Goal: Task Accomplishment & Management: Use online tool/utility

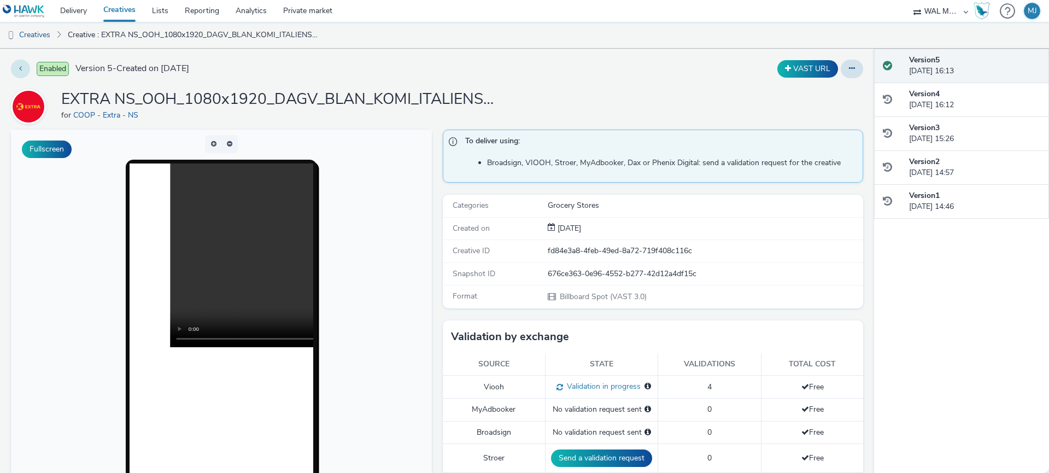
click at [14, 68] on button at bounding box center [20, 69] width 19 height 19
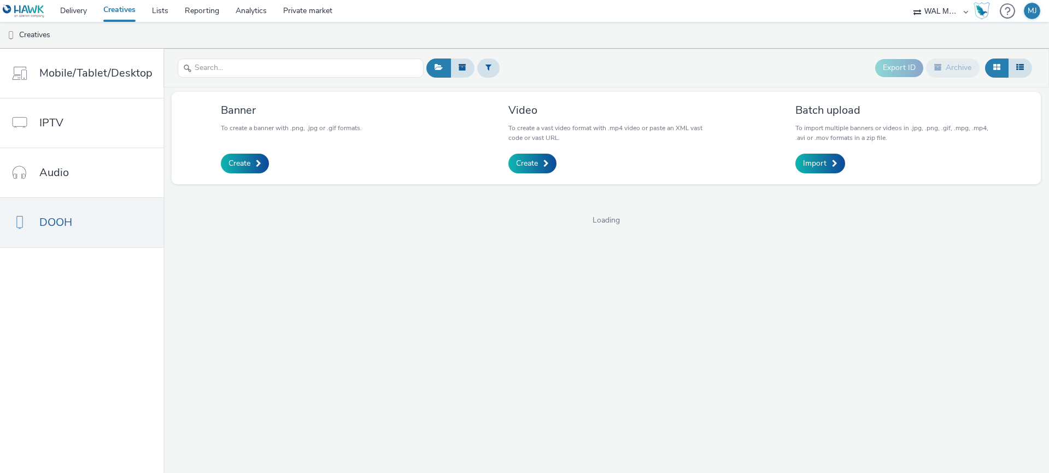
click at [110, 9] on link "Creatives" at bounding box center [119, 11] width 49 height 22
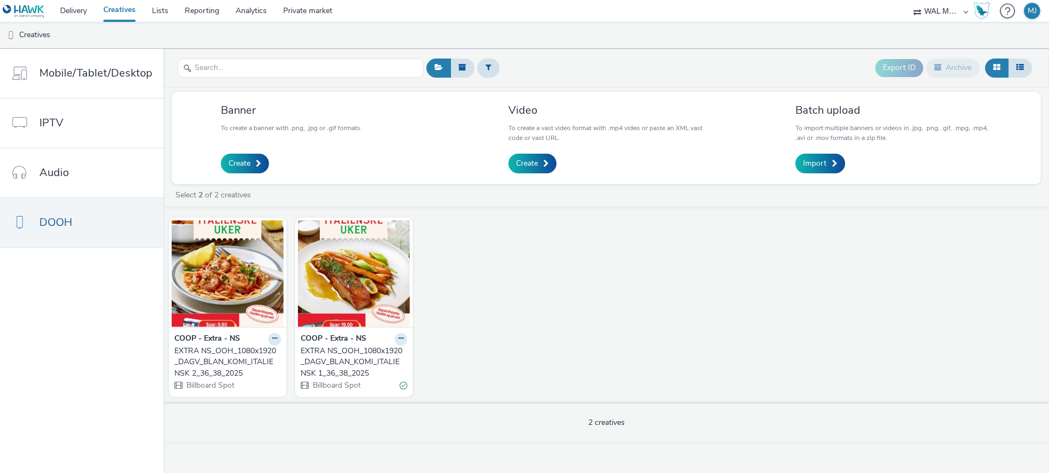
click at [271, 380] on div "Billboard Spot" at bounding box center [227, 384] width 107 height 11
click at [272, 336] on icon at bounding box center [274, 338] width 5 height 7
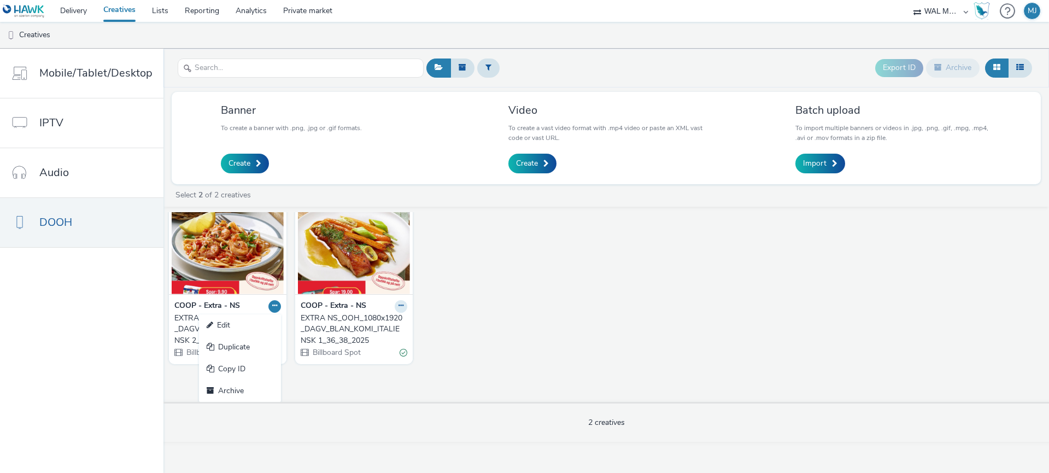
click at [301, 390] on div "COOP - Extra - NS Edit Duplicate Copy ID Archive EXTRA NS_OOH_1080x1920_DAGV_BL…" at bounding box center [605, 307] width 885 height 190
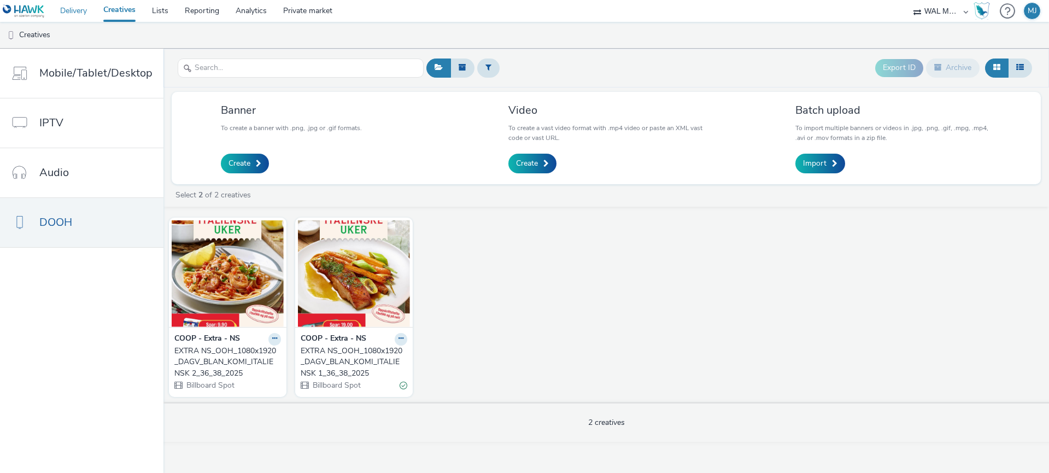
click at [78, 13] on link "Delivery" at bounding box center [73, 11] width 43 height 22
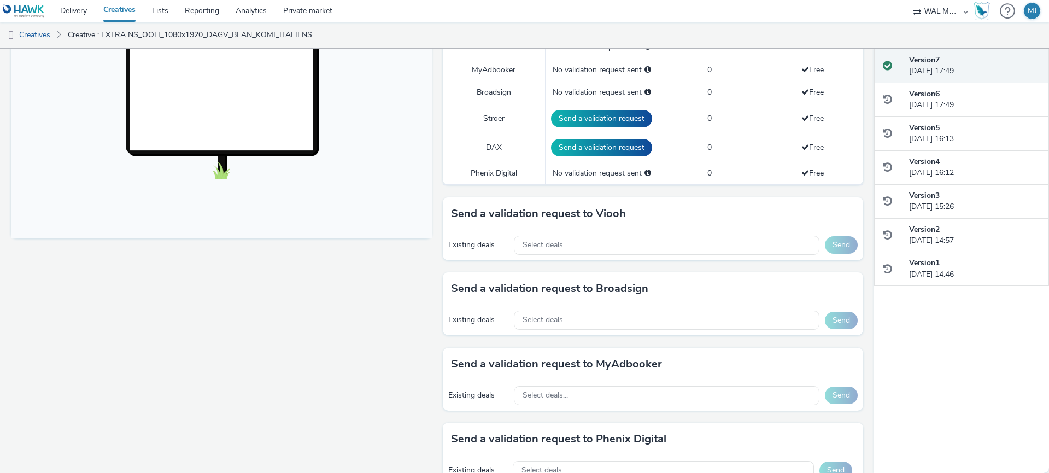
scroll to position [342, 0]
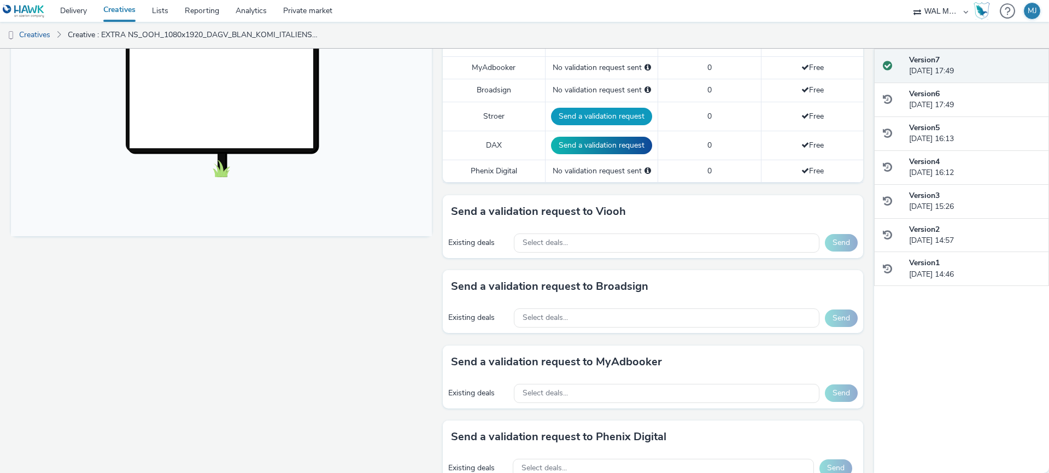
click at [587, 116] on button "Send a validation request" at bounding box center [601, 116] width 101 height 17
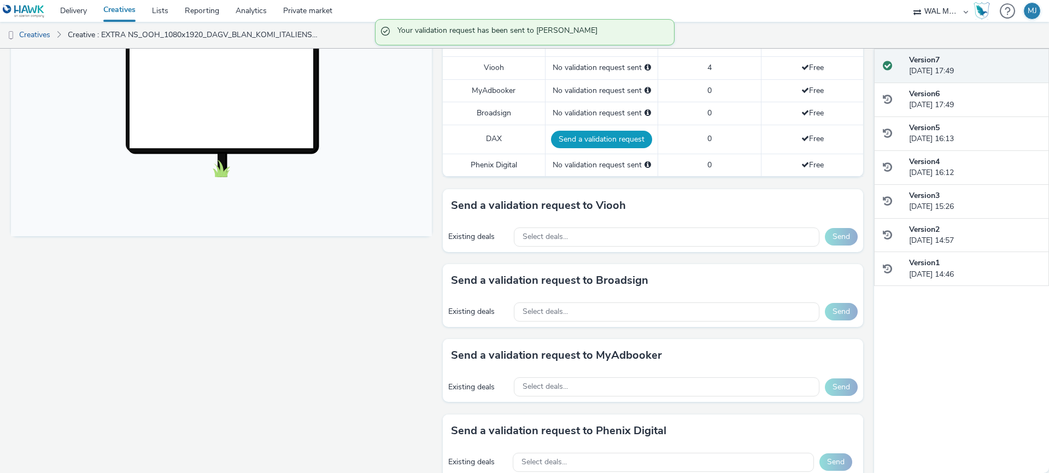
click at [586, 134] on button "Send a validation request" at bounding box center [601, 139] width 101 height 17
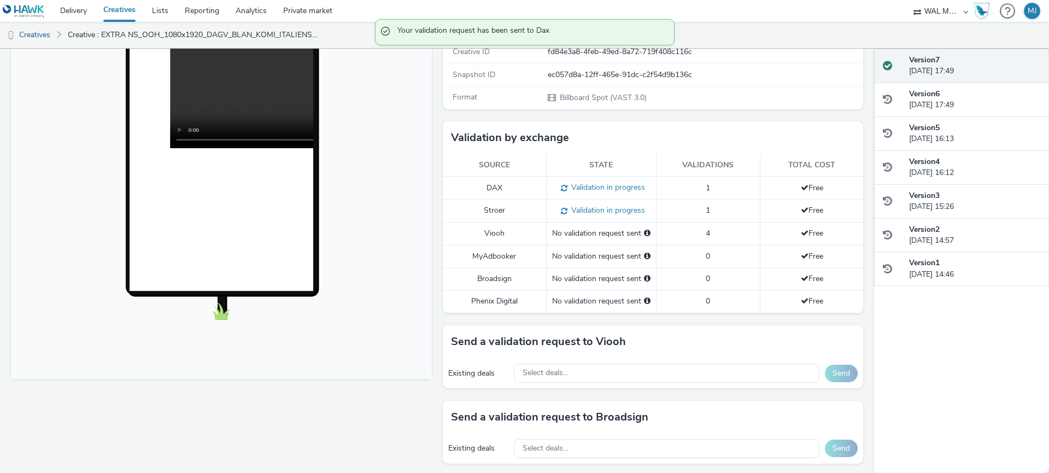
scroll to position [196, 0]
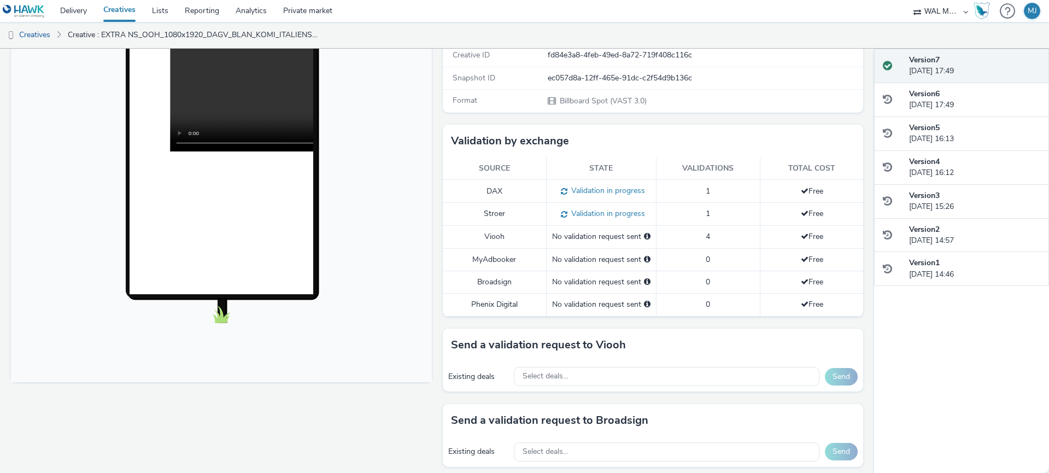
click at [641, 261] on div "No validation request sent" at bounding box center [601, 259] width 98 height 11
click at [615, 287] on div "No validation request sent" at bounding box center [601, 282] width 98 height 11
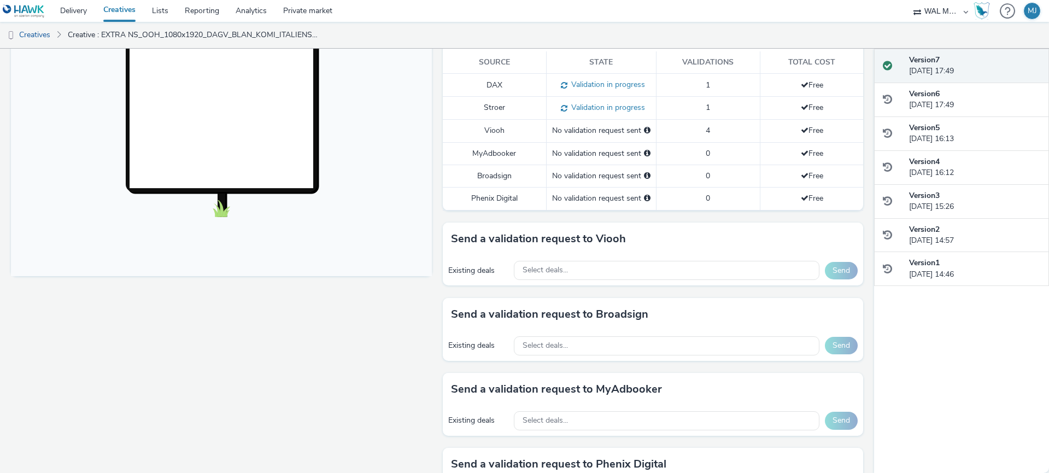
scroll to position [307, 0]
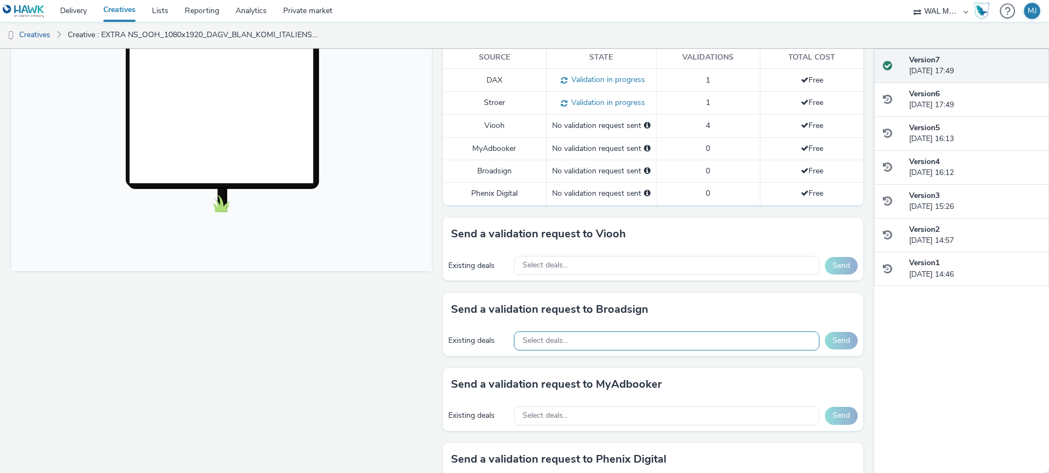
click at [600, 345] on div "Select deals..." at bounding box center [667, 340] width 306 height 19
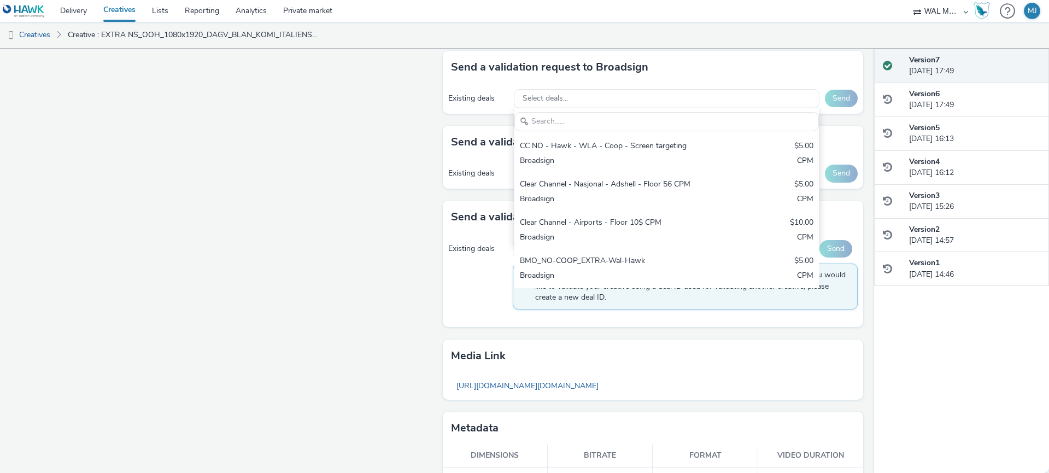
scroll to position [578, 0]
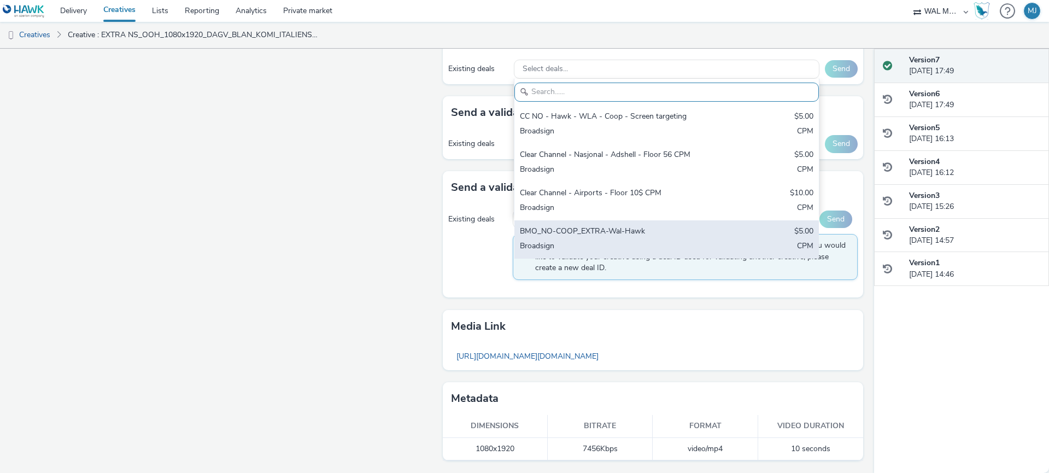
click at [585, 242] on div "Broadsign" at bounding box center [617, 246] width 194 height 13
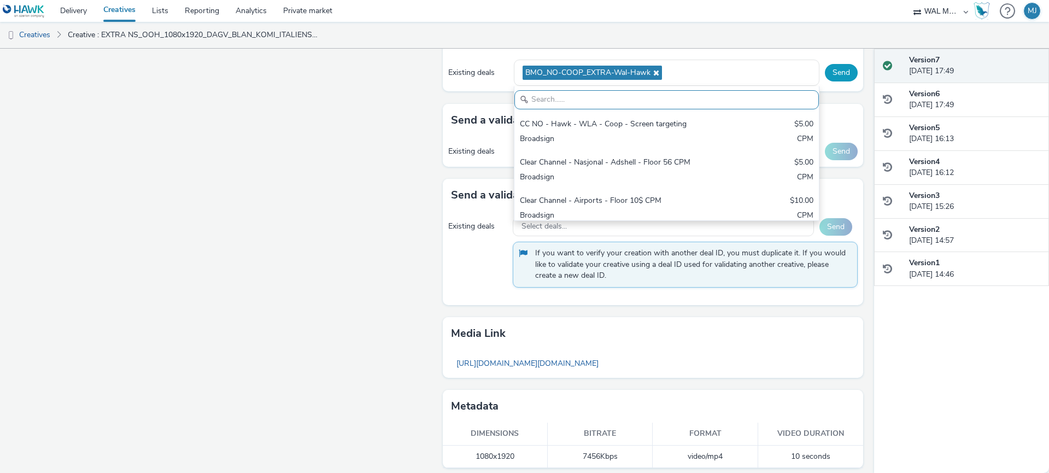
click at [838, 72] on button "Send" at bounding box center [841, 72] width 33 height 17
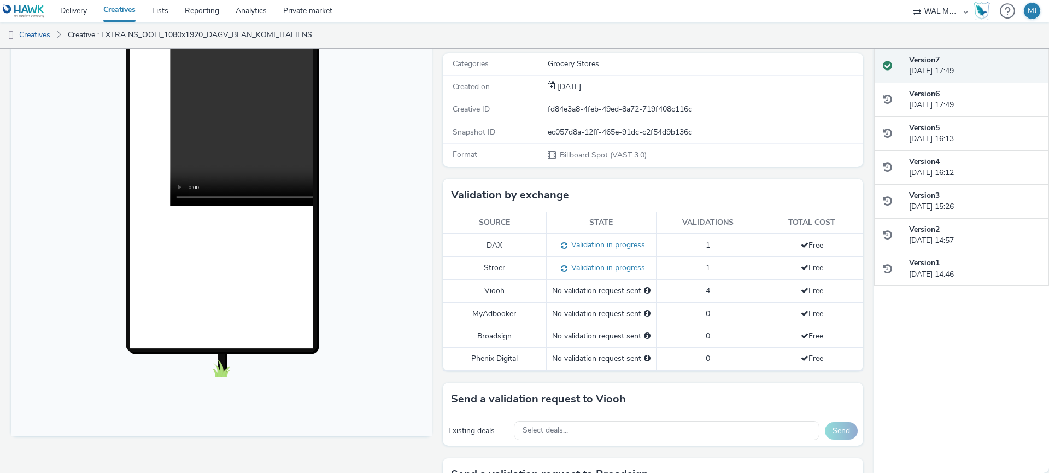
scroll to position [57, 0]
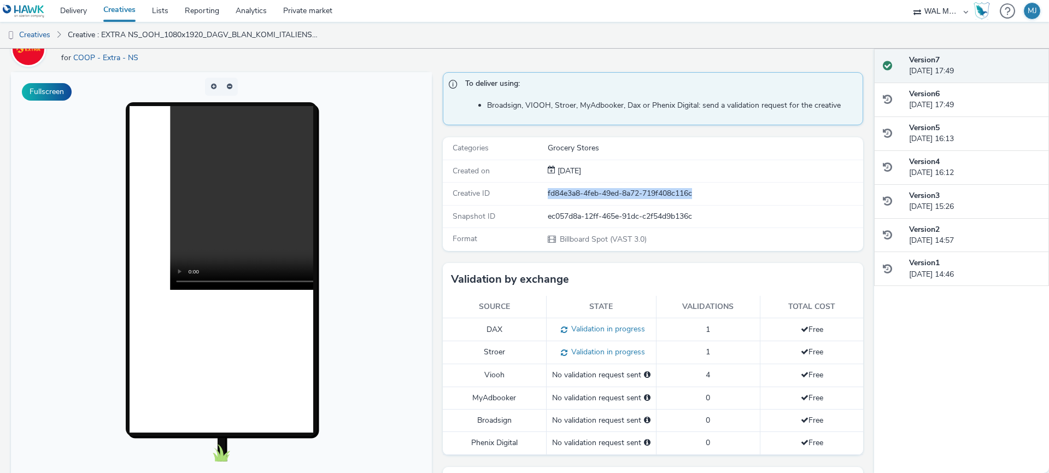
drag, startPoint x: 699, startPoint y: 193, endPoint x: 524, endPoint y: 202, distance: 175.7
click at [524, 202] on div "Creative ID fd84e3a8-4feb-49ed-8a72-719f408c116c" at bounding box center [653, 194] width 421 height 22
drag, startPoint x: 686, startPoint y: 207, endPoint x: 700, endPoint y: 212, distance: 15.0
click at [0, 0] on div "Snapshot ID ec057d8a-12ff-465e-91dc-c2f54d9b136c" at bounding box center [0, 0] width 0 height 0
drag, startPoint x: 703, startPoint y: 213, endPoint x: 538, endPoint y: 217, distance: 165.7
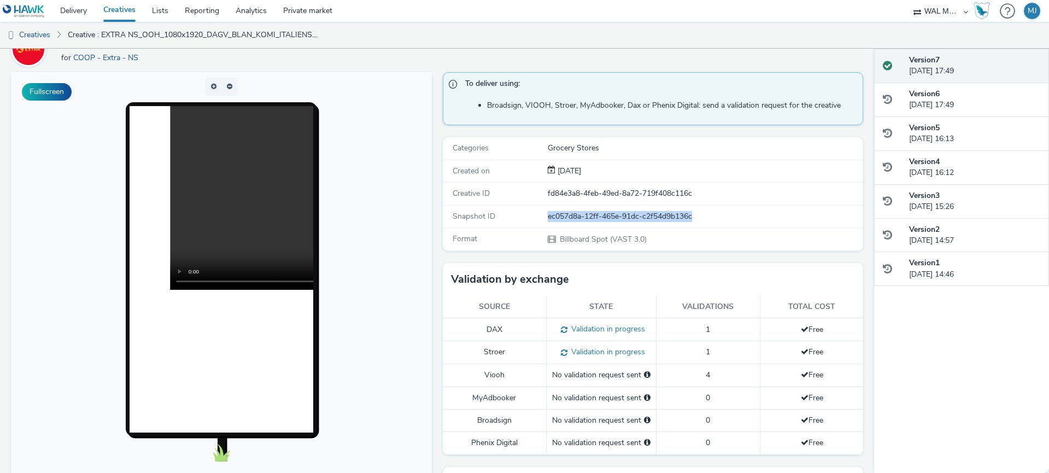
click at [0, 0] on div "Snapshot ID ec057d8a-12ff-465e-91dc-c2f54d9b136c" at bounding box center [0, 0] width 0 height 0
click at [0, 0] on div "ec057d8a-12ff-465e-91dc-c2f54d9b136c" at bounding box center [0, 0] width 0 height 0
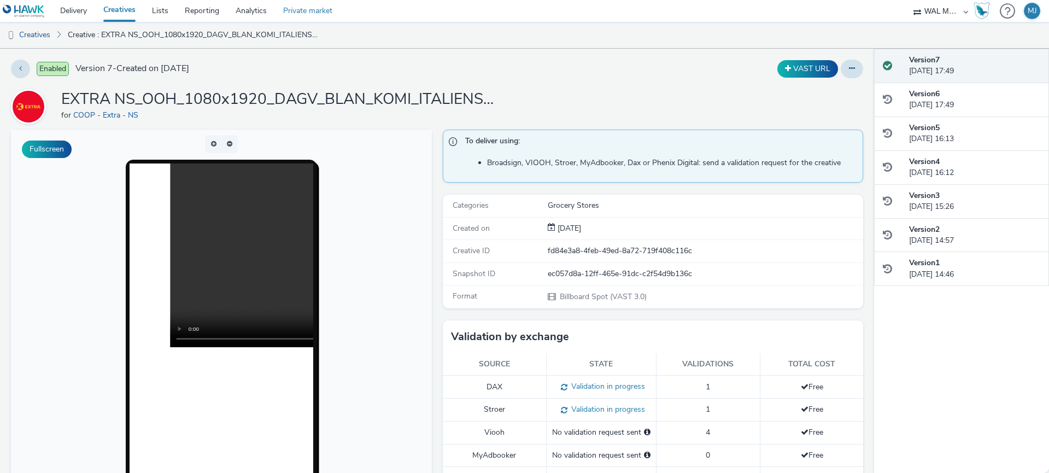
click at [295, 19] on link "Private market" at bounding box center [308, 11] width 66 height 22
